Goal: Task Accomplishment & Management: Use online tool/utility

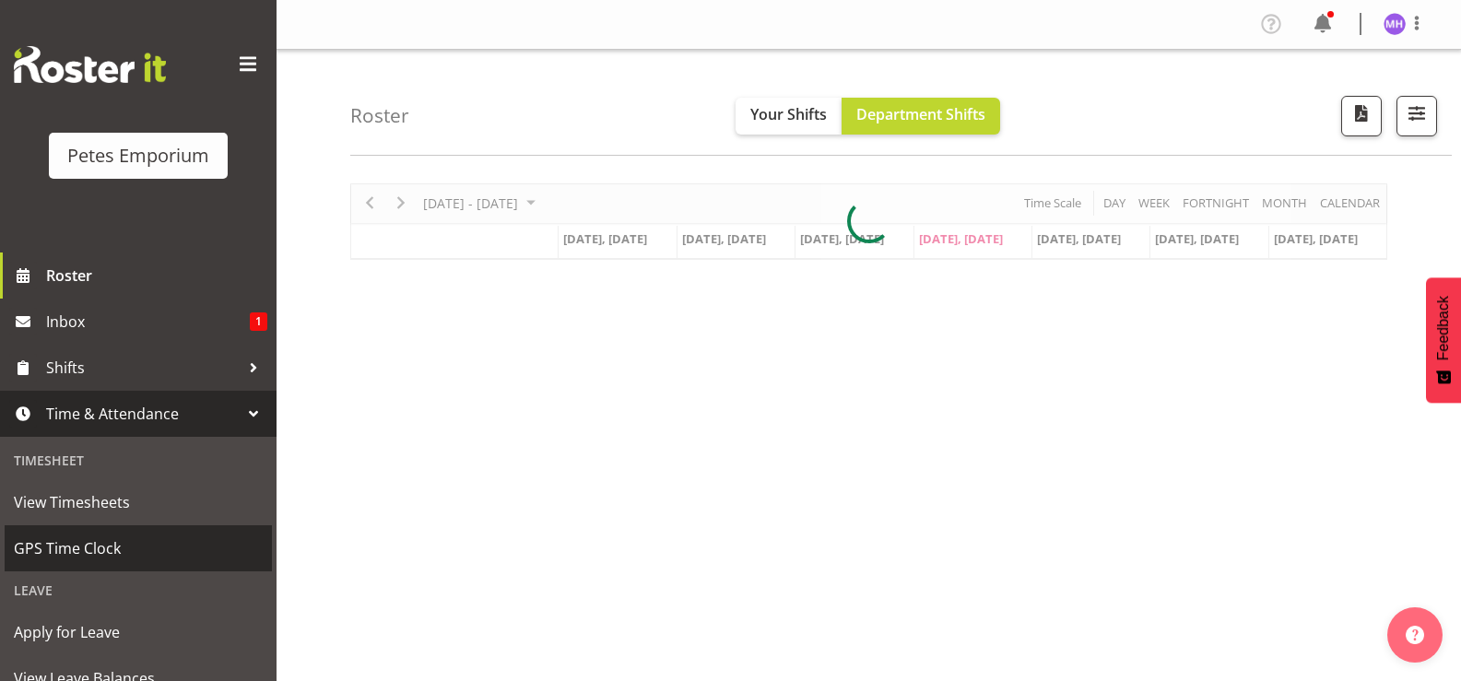
click at [115, 539] on span "GPS Time Clock" at bounding box center [138, 549] width 249 height 28
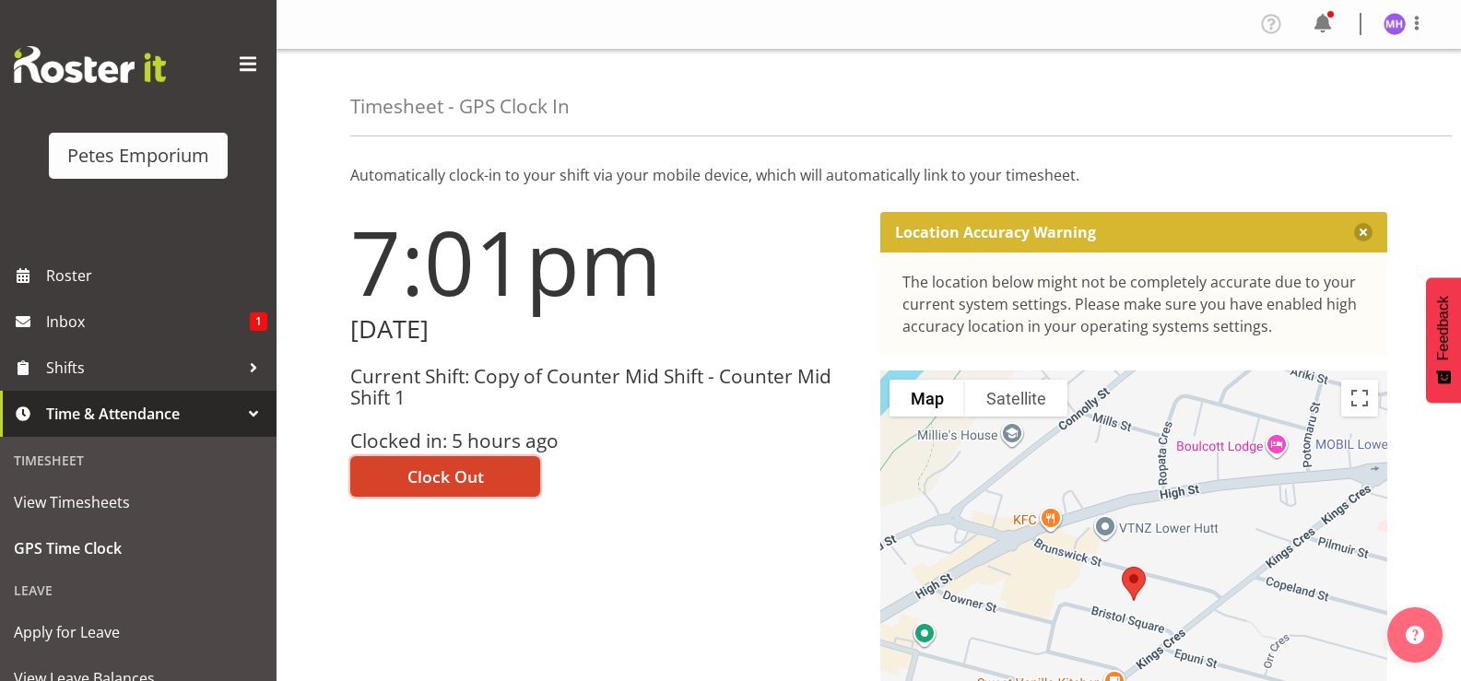
click at [448, 482] on span "Clock Out" at bounding box center [445, 476] width 76 height 24
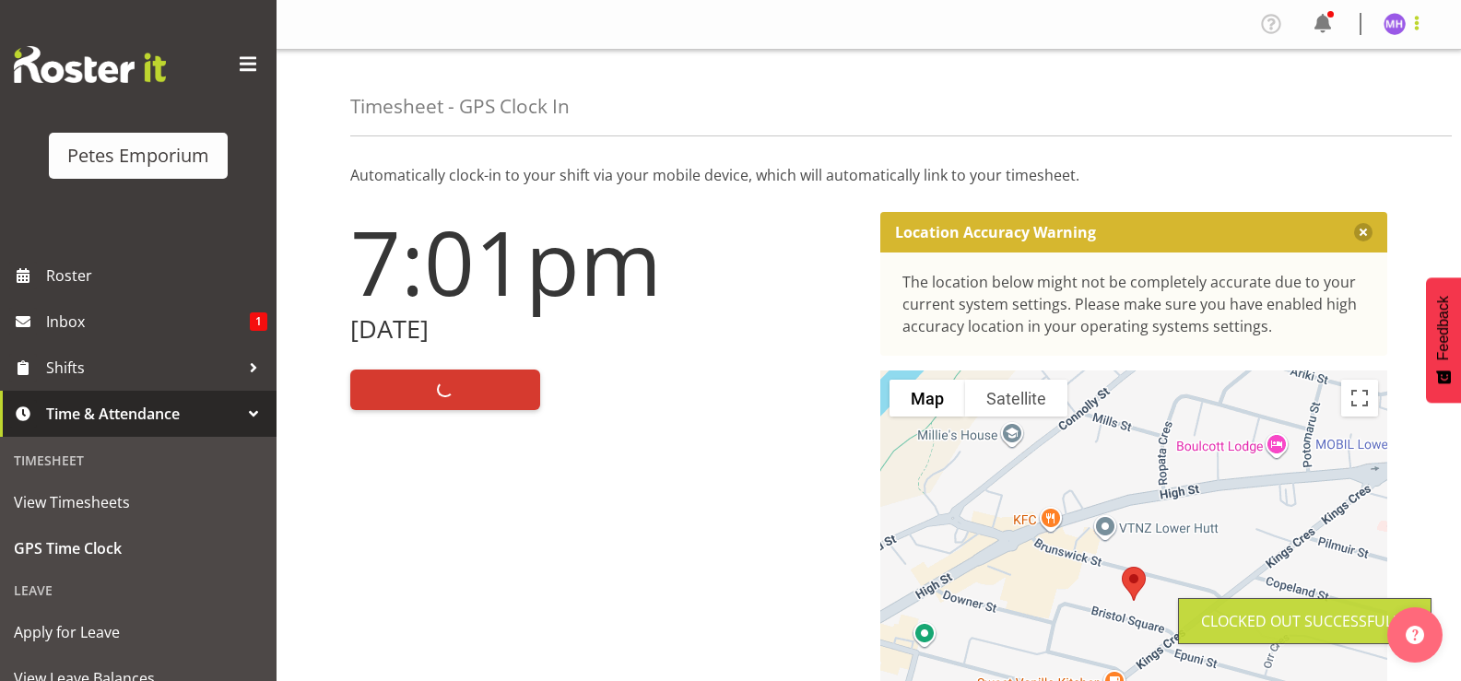
click at [1407, 25] on span at bounding box center [1416, 23] width 22 height 22
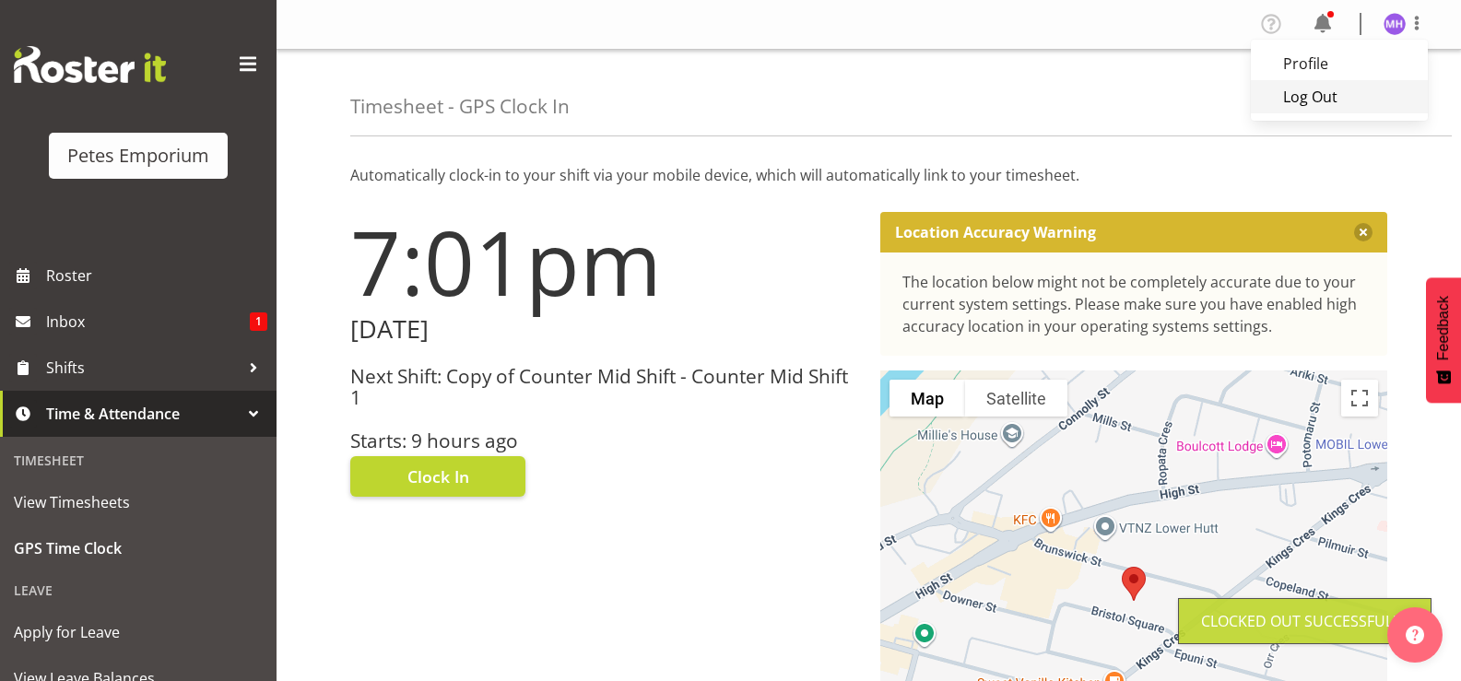
click at [1373, 103] on link "Log Out" at bounding box center [1339, 96] width 177 height 33
